Goal: Book appointment/travel/reservation

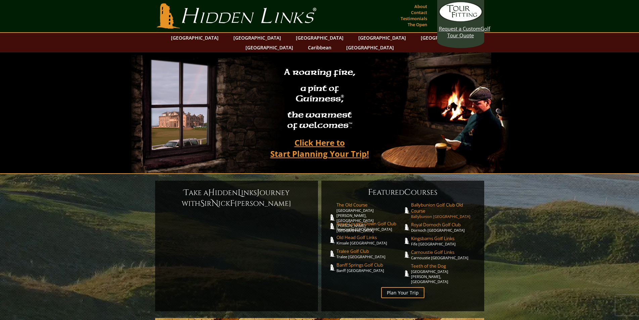
click at [435, 202] on span "Ballybunion Golf Club Old Course" at bounding box center [444, 208] width 67 height 12
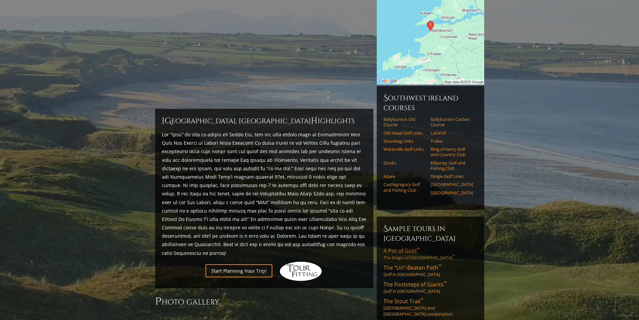
scroll to position [168, 0]
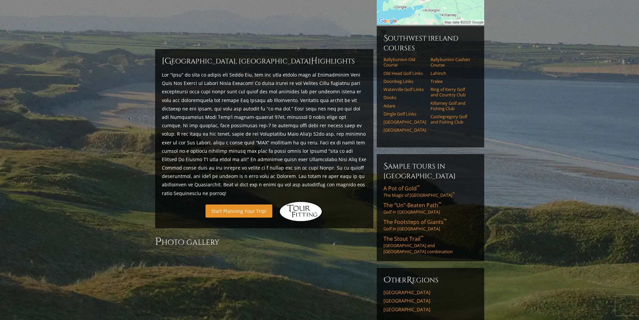
click at [237, 205] on link "Start Planning Your Trip!" at bounding box center [239, 211] width 67 height 13
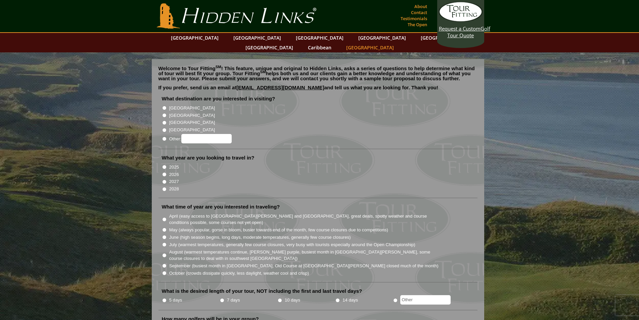
click at [397, 43] on link "[GEOGRAPHIC_DATA]" at bounding box center [370, 48] width 54 height 10
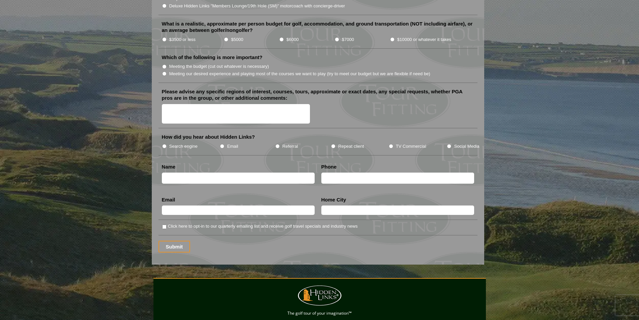
scroll to position [865, 0]
